Goal: Information Seeking & Learning: Learn about a topic

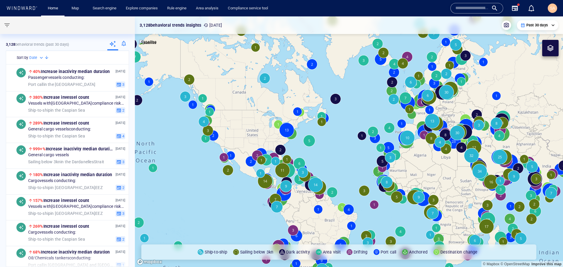
click at [470, 9] on input "text" at bounding box center [472, 8] width 33 height 9
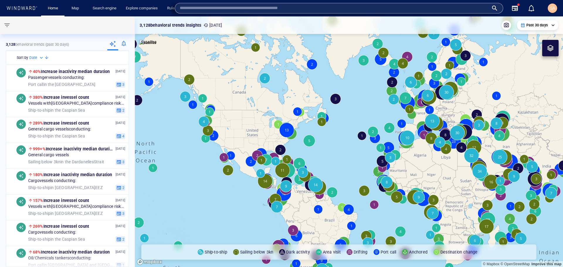
paste input "*******"
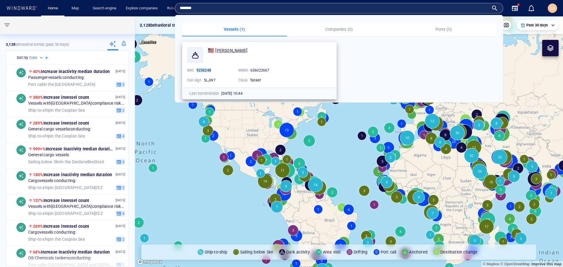
type input "*******"
click at [221, 49] on span "DELFINA" at bounding box center [231, 50] width 32 height 5
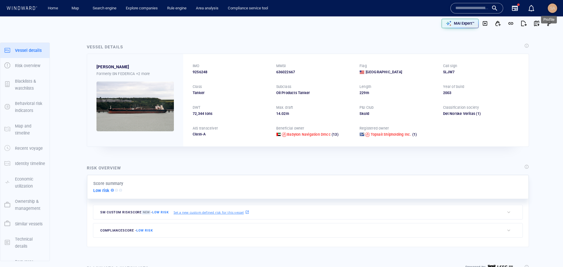
click at [551, 10] on span "SA" at bounding box center [552, 8] width 5 height 5
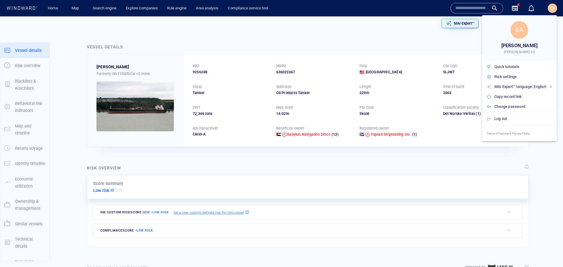
click at [362, 45] on div at bounding box center [281, 133] width 563 height 267
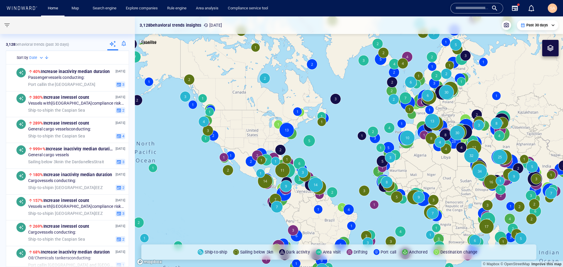
click at [466, 11] on input "text" at bounding box center [472, 8] width 33 height 9
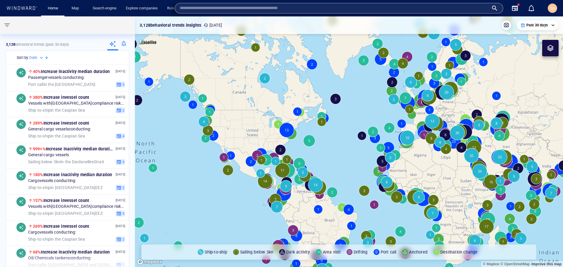
paste input "*******"
type input "*******"
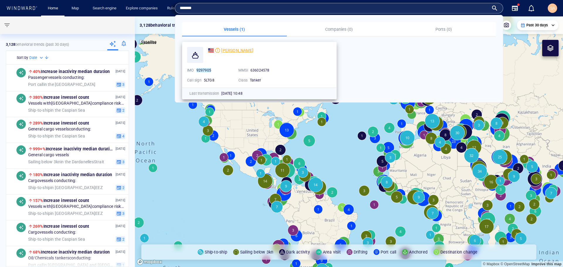
click at [222, 51] on span "[PERSON_NAME]" at bounding box center [237, 50] width 32 height 5
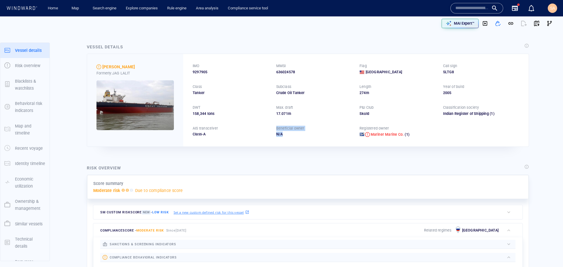
drag, startPoint x: 284, startPoint y: 134, endPoint x: 270, endPoint y: 128, distance: 15.3
click at [270, 128] on div "IMO 9297905 MMSI 636024578 Flag Liberia Call sign 5LTG8 Class Tanker Subclass C…" at bounding box center [356, 100] width 346 height 92
click at [272, 142] on div "IMO 9297905 MMSI 636024578 Flag Liberia Call sign 5LTG8 Class Tanker Subclass C…" at bounding box center [356, 100] width 346 height 92
drag, startPoint x: 209, startPoint y: 71, endPoint x: 192, endPoint y: 69, distance: 17.4
click at [188, 70] on div "IMO 9297905 MMSI 636024578 Flag Liberia Call sign 5LTG8 Class Tanker Subclass C…" at bounding box center [356, 100] width 346 height 92
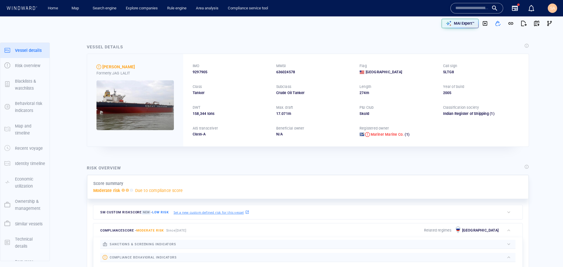
click at [217, 48] on div "Vessel details" at bounding box center [308, 47] width 445 height 10
click at [230, 44] on div "Vessel details" at bounding box center [308, 47] width 445 height 10
click at [275, 162] on div "Risk overview Score summary Moderate risk Due to compliance score SM Custom ris…" at bounding box center [308, 235] width 452 height 150
click at [156, 65] on div "[PERSON_NAME]" at bounding box center [135, 66] width 77 height 7
click at [374, 151] on div "Vessel details LILIANA Formerly: JAG LALIT IMO 9297905 MMSI 636024578 Flag Libe…" at bounding box center [308, 95] width 452 height 113
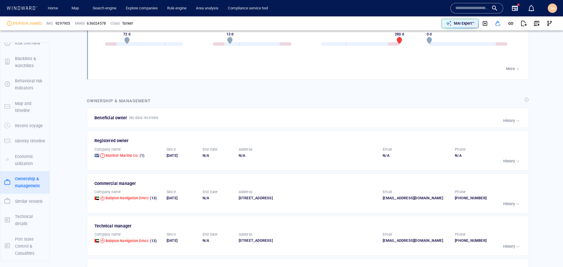
scroll to position [792, 0]
